Goal: Contribute content

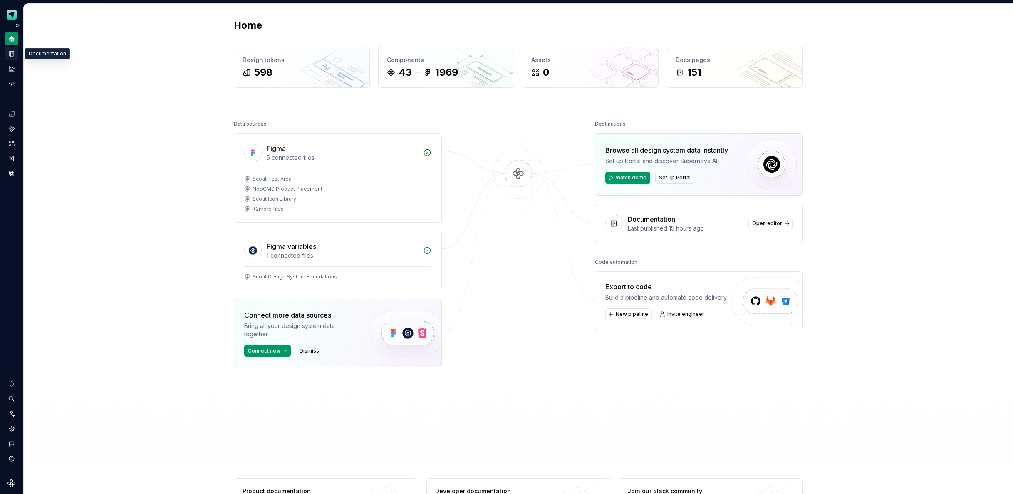
click at [14, 55] on icon "Documentation" at bounding box center [11, 53] width 7 height 7
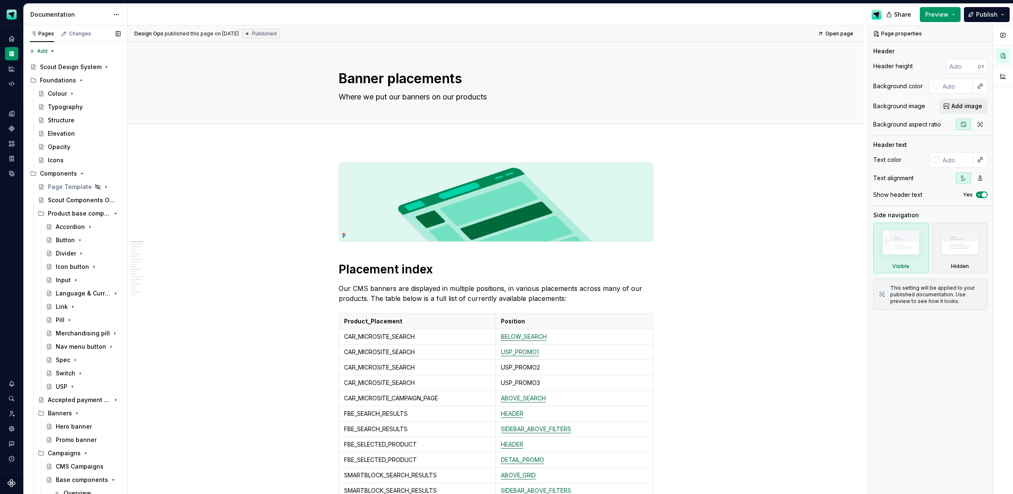
type textarea "*"
